Goal: Navigation & Orientation: Understand site structure

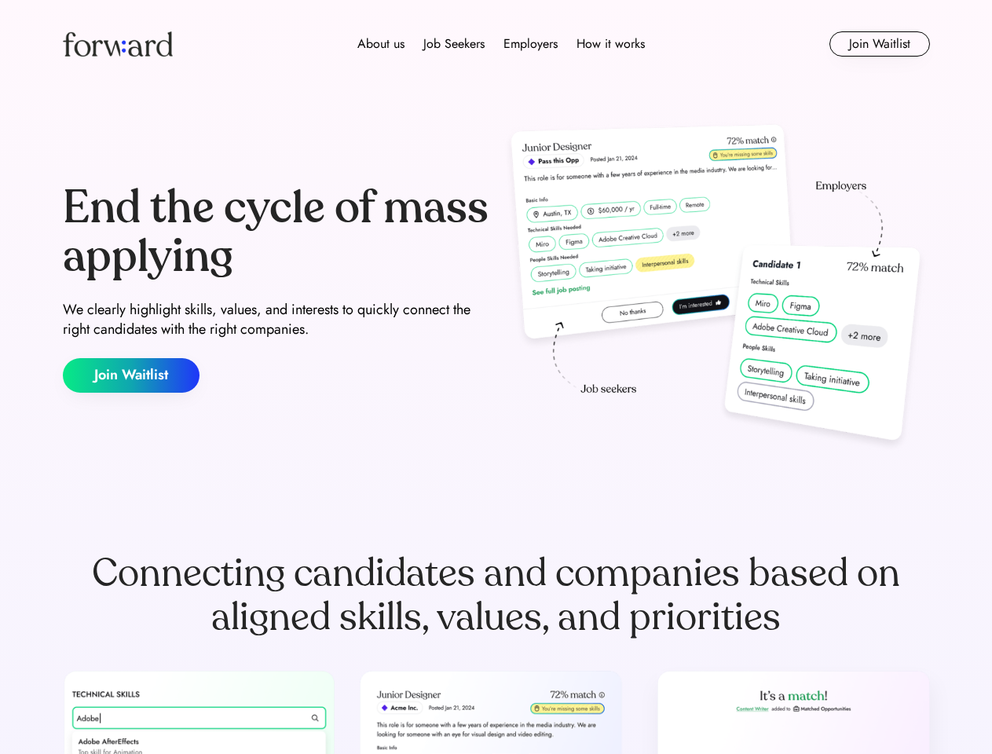
click at [496, 377] on div "End the cycle of mass applying We clearly highlight skills, values, and interes…" at bounding box center [497, 288] width 868 height 338
click at [497, 44] on div "About us Job Seekers Employers How it works" at bounding box center [501, 44] width 619 height 19
click at [118, 44] on img at bounding box center [118, 43] width 110 height 25
click at [501, 44] on div "About us Job Seekers Employers How it works" at bounding box center [501, 44] width 619 height 19
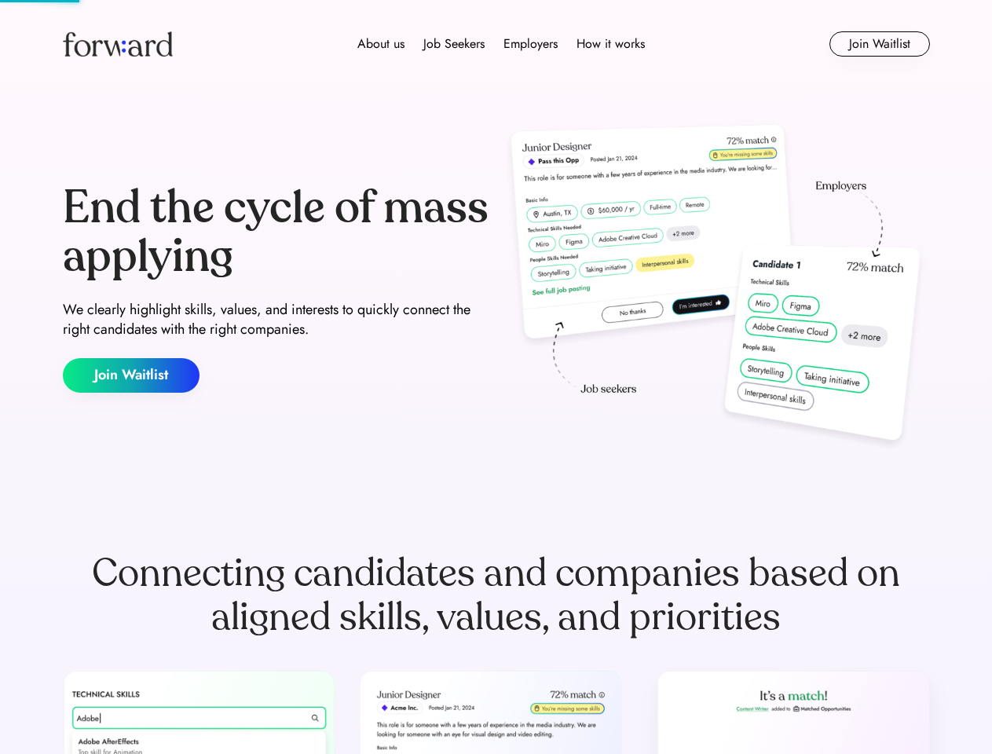
click at [381, 44] on div "About us" at bounding box center [381, 44] width 47 height 19
click at [454, 44] on div "Job Seekers" at bounding box center [454, 44] width 61 height 19
click at [530, 44] on div "Employers" at bounding box center [531, 44] width 54 height 19
click at [610, 44] on div "How it works" at bounding box center [611, 44] width 68 height 19
click at [879, 44] on button "Join Waitlist" at bounding box center [880, 43] width 101 height 25
